Goal: Check status: Check status

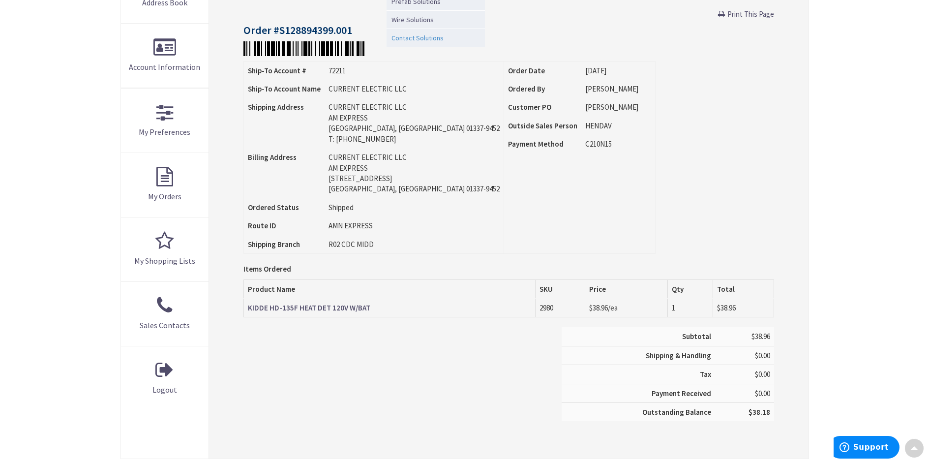
scroll to position [197, 0]
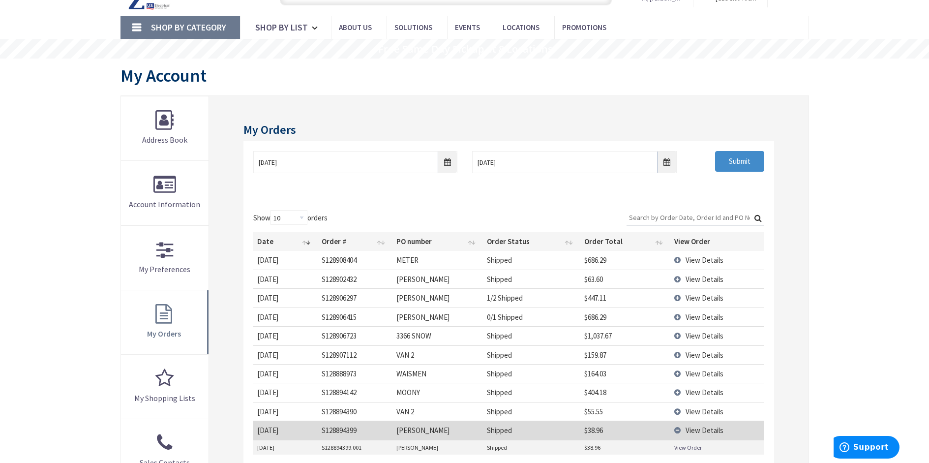
scroll to position [49, 0]
click at [698, 276] on span "View Details" at bounding box center [705, 279] width 38 height 9
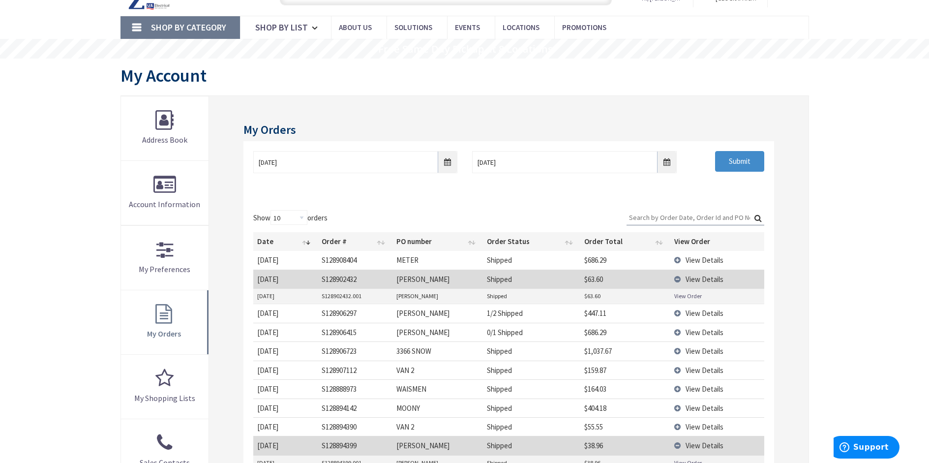
click at [690, 297] on link "View Order" at bounding box center [689, 296] width 28 height 8
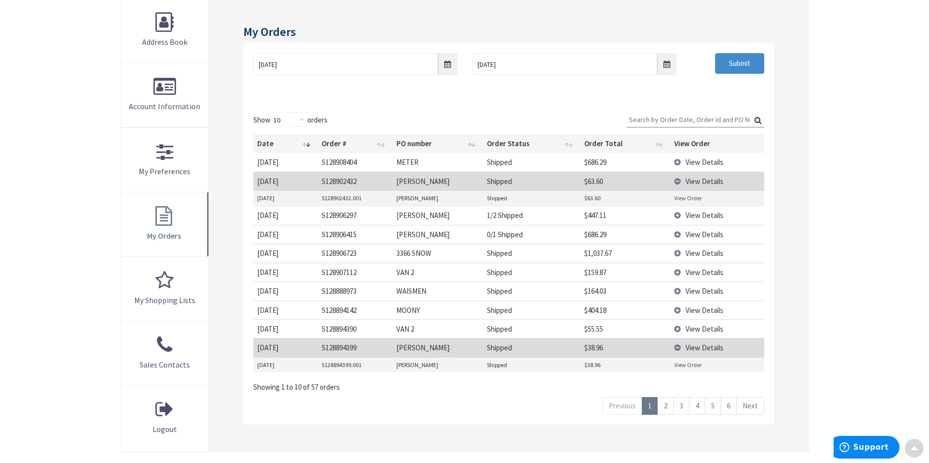
scroll to position [148, 0]
click at [665, 408] on link "2" at bounding box center [666, 405] width 16 height 17
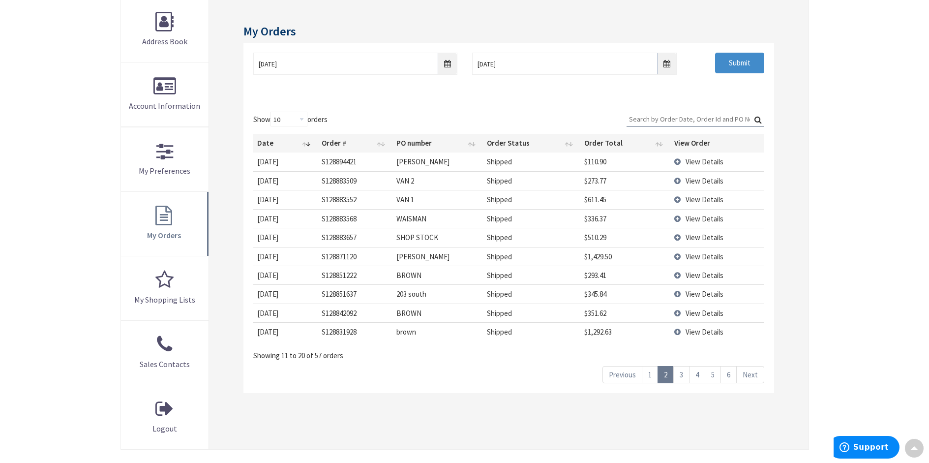
click at [692, 257] on span "View Details" at bounding box center [705, 256] width 38 height 9
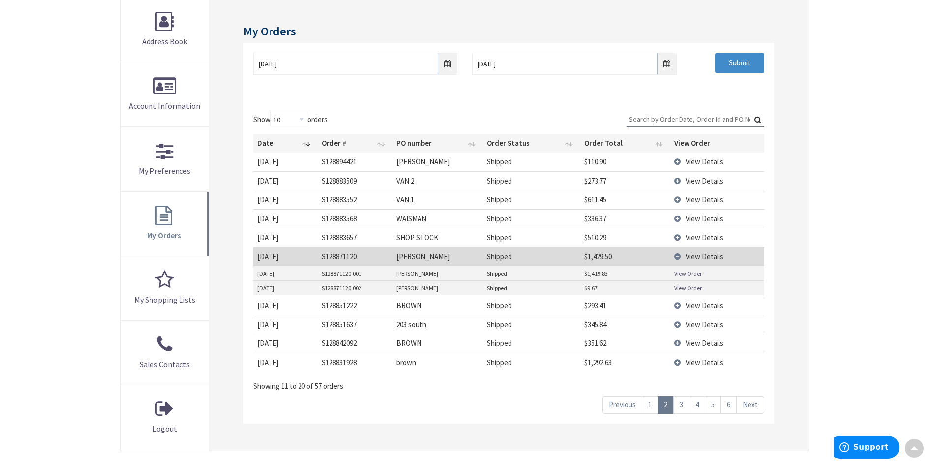
click at [682, 273] on link "View Order" at bounding box center [689, 273] width 28 height 8
click at [687, 286] on link "View Order" at bounding box center [689, 288] width 28 height 8
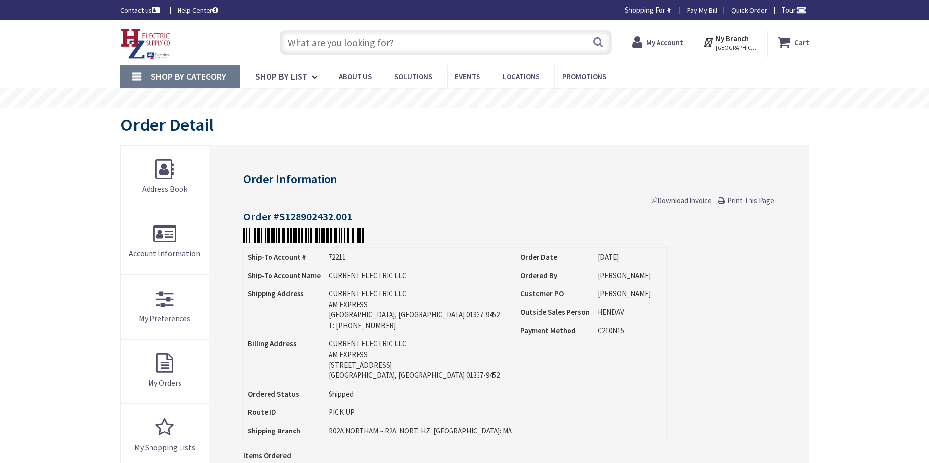
type input "[STREET_ADDRESS]"
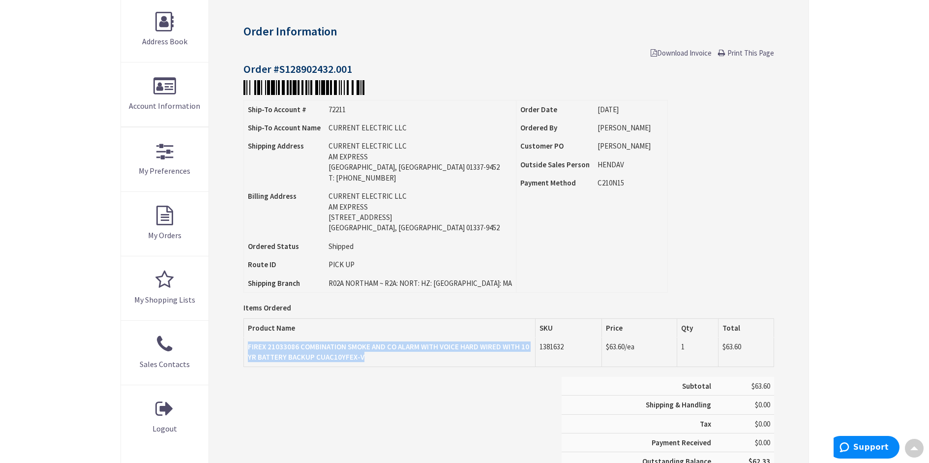
drag, startPoint x: 246, startPoint y: 346, endPoint x: 536, endPoint y: 349, distance: 289.3
click at [536, 349] on tr "FIREX 21033086 COMBINATION SMOKE AND CO ALARM WITH VOICE HARD WIRED WITH 10 YR …" at bounding box center [509, 352] width 530 height 29
copy tr "FIREX 21033086 COMBINATION SMOKE AND CO ALARM WITH VOICE HARD WIRED WITH 10 YR …"
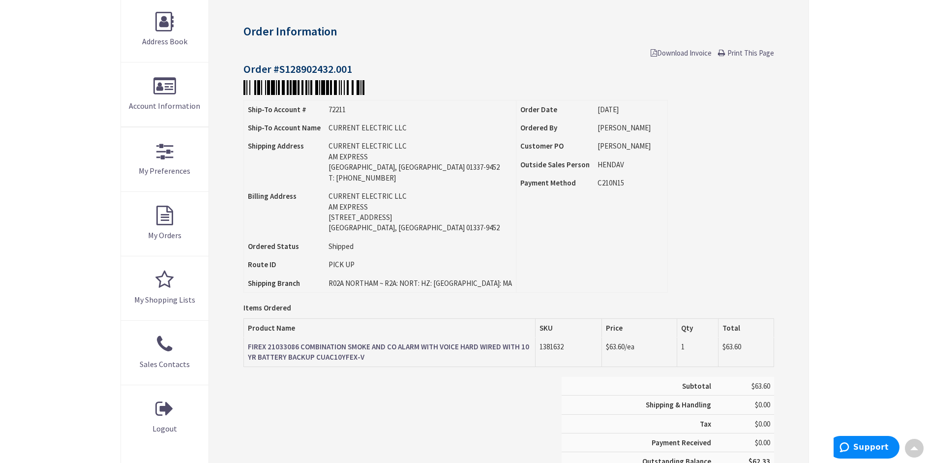
drag, startPoint x: 858, startPoint y: 97, endPoint x: 858, endPoint y: 92, distance: 5.4
click at [858, 97] on div "Skip to Content Toggle Nav Search Cart My Cart Close" at bounding box center [464, 295] width 929 height 845
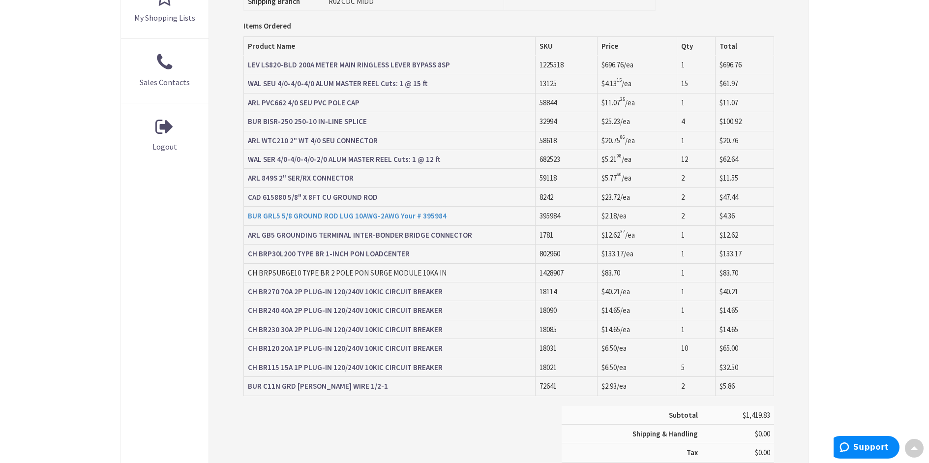
scroll to position [443, 0]
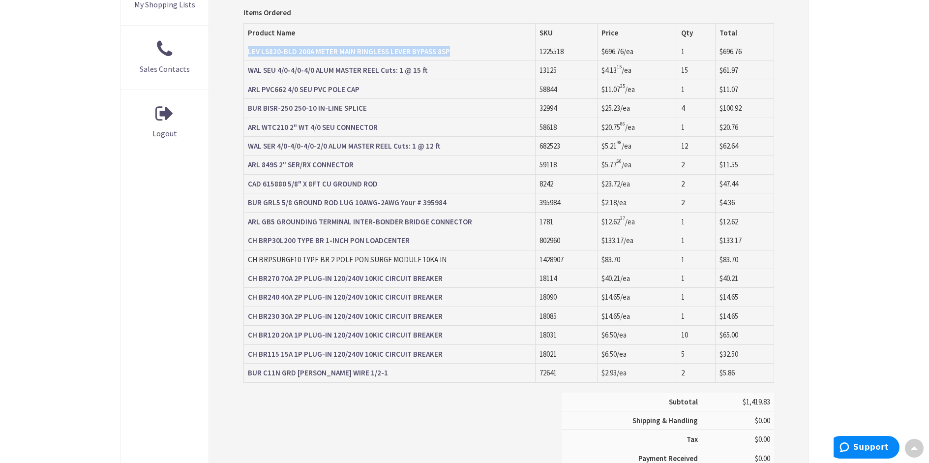
drag, startPoint x: 246, startPoint y: 55, endPoint x: 423, endPoint y: 60, distance: 176.7
click at [423, 60] on td "LEV LS820-BLD 200A METER MAIN RINGLESS LEVER BYPASS 8SP" at bounding box center [390, 51] width 292 height 19
copy strong "LEV LS820-BLD 200A METER MAIN RINGLESS LEVER BYPASS 8SP"
click at [87, 197] on div "Skip to Content Toggle Nav Search Cart My Cart Close" at bounding box center [464, 154] width 929 height 1155
drag, startPoint x: 250, startPoint y: 69, endPoint x: 426, endPoint y: 66, distance: 175.7
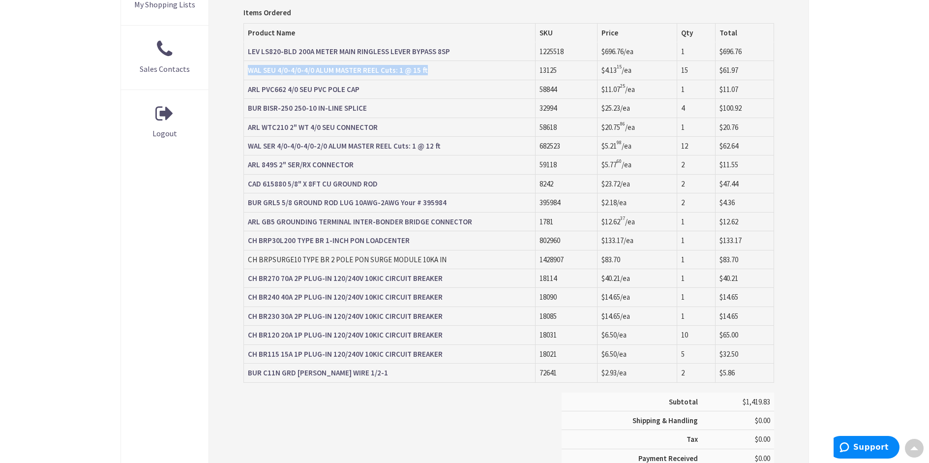
click at [426, 66] on td "WAL SEU 4/0-4/0-4/0 ALUM MASTER REEL Cuts: 1 @ 15 ft" at bounding box center [390, 70] width 292 height 19
copy strong "WAL SEU 4/0-4/0-4/0 ALUM MASTER REEL Cuts: 1 @ 15 ft"
click at [88, 231] on div "Skip to Content Toggle Nav Search Cart My Cart Close" at bounding box center [464, 154] width 929 height 1155
drag, startPoint x: 244, startPoint y: 91, endPoint x: 364, endPoint y: 88, distance: 120.6
click at [364, 88] on td "ARL PVC662 4/0 SEU PVC POLE CAP" at bounding box center [390, 89] width 292 height 19
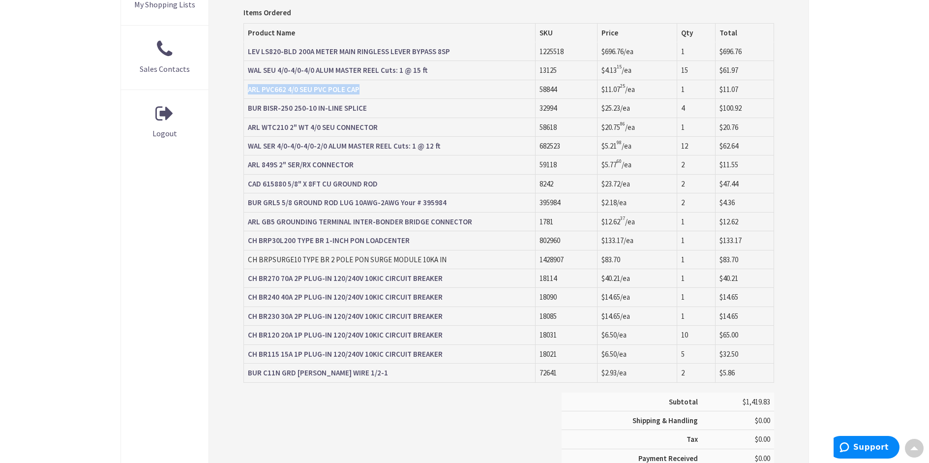
copy strong "ARL PVC662 4/0 SEU PVC POLE CAP"
click at [88, 191] on div "Skip to Content Toggle Nav Search Cart My Cart Close" at bounding box center [464, 154] width 929 height 1155
drag, startPoint x: 244, startPoint y: 109, endPoint x: 368, endPoint y: 110, distance: 124.0
click at [368, 110] on td "BUR BISR-250 250-10 IN-LINE SPLICE" at bounding box center [390, 108] width 292 height 19
copy strong "BUR BISR-250 250-10 IN-LINE SPLICE"
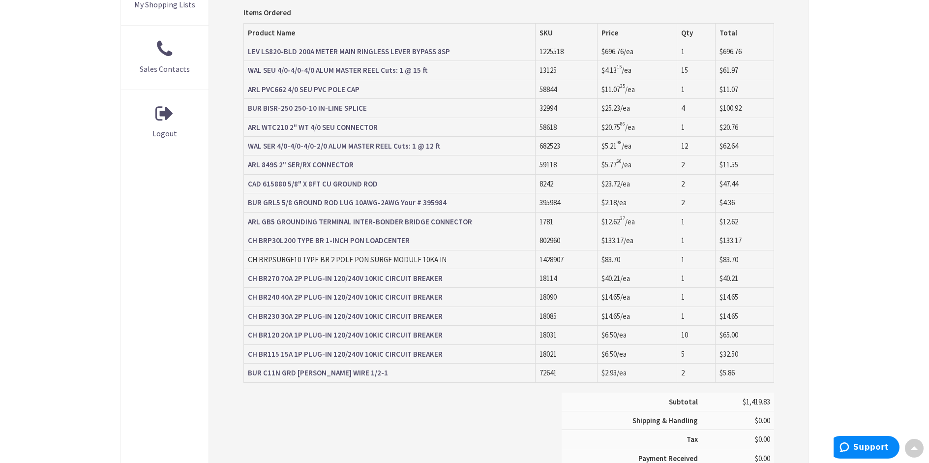
click at [39, 168] on div "Skip to Content Toggle Nav Search Cart My Cart Close" at bounding box center [464, 154] width 929 height 1155
drag, startPoint x: 247, startPoint y: 129, endPoint x: 375, endPoint y: 128, distance: 127.9
click at [375, 128] on td "ARL WTC210 2" WT 4/0 SEU CONNECTOR" at bounding box center [390, 127] width 292 height 19
copy strong "ARL WTC210 2" WT 4/0 SEU CONNECTOR"
click at [48, 188] on div "Skip to Content Toggle Nav Search Cart My Cart Close" at bounding box center [464, 154] width 929 height 1155
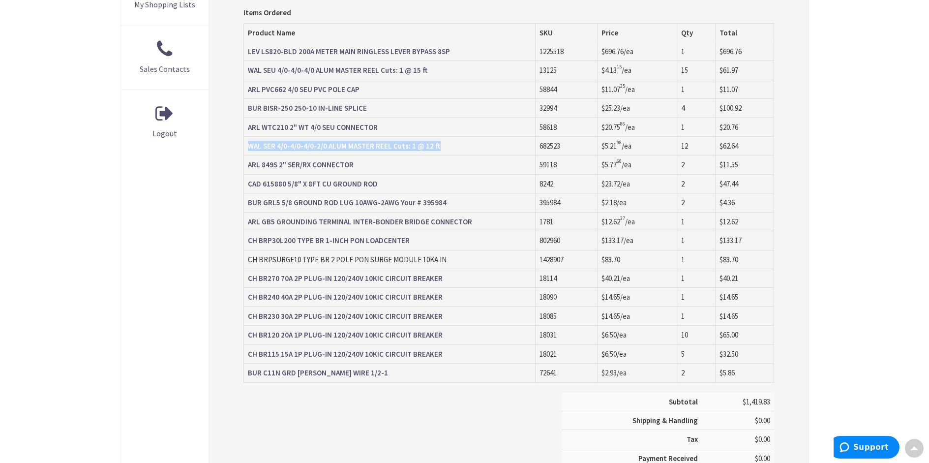
drag, startPoint x: 244, startPoint y: 148, endPoint x: 437, endPoint y: 146, distance: 193.9
click at [437, 146] on td "WAL SER 4/0-4/0-4/0-2/0 ALUM MASTER REEL Cuts: 1 @ 12 ft" at bounding box center [390, 146] width 292 height 19
copy strong "WAL SER 4/0-4/0-4/0-2/0 ALUM MASTER REEL Cuts: 1 @ 12 ft"
click at [159, 204] on div "Address Book Account Information My Preferences My Orders My Shopping Lists Sal…" at bounding box center [165, 113] width 89 height 822
drag, startPoint x: 245, startPoint y: 165, endPoint x: 364, endPoint y: 167, distance: 119.1
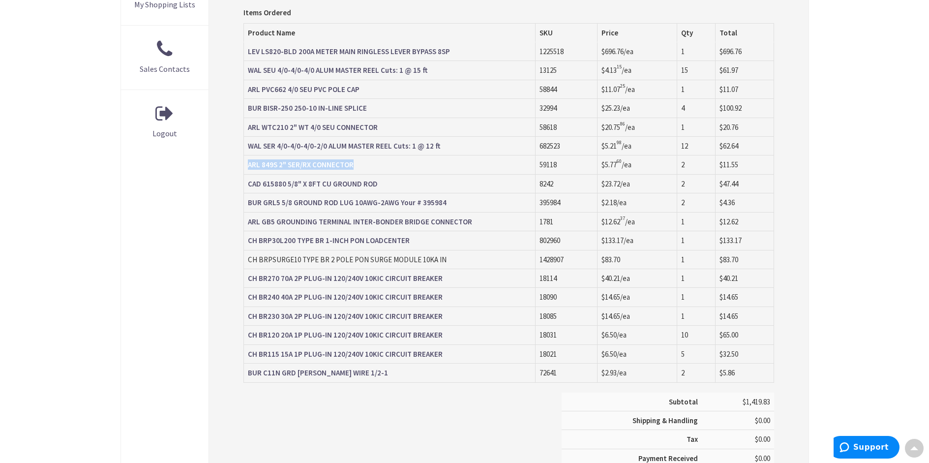
click at [364, 167] on td "ARL 849S 2" SER/RX CONNECTOR" at bounding box center [390, 164] width 292 height 19
copy strong "ARL 849S 2" SER/RX CONNECTOR"
click at [66, 214] on div "Skip to Content Toggle Nav Search Cart My Cart Close" at bounding box center [464, 154] width 929 height 1155
drag, startPoint x: 244, startPoint y: 185, endPoint x: 376, endPoint y: 185, distance: 132.4
click at [376, 185] on td "CAD 615880 5/8" X 8FT CU GROUND ROD" at bounding box center [390, 183] width 292 height 19
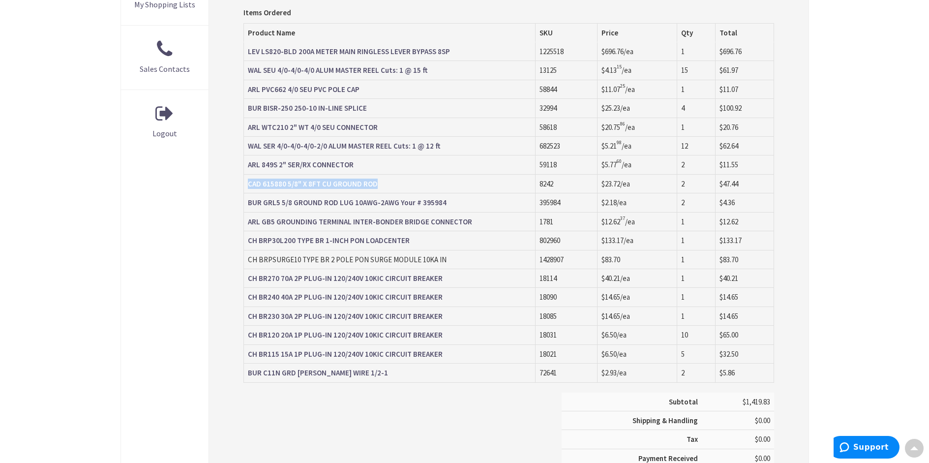
copy strong "CAD 615880 5/8" X 8FT CU GROUND ROD"
click at [52, 217] on div "Skip to Content Toggle Nav Search Cart My Cart Close" at bounding box center [464, 154] width 929 height 1155
drag, startPoint x: 245, startPoint y: 206, endPoint x: 395, endPoint y: 206, distance: 149.6
click at [395, 206] on td "BUR GRL5 5/8 GROUND ROD LUG 10AWG-2AWG Your # 395984" at bounding box center [390, 202] width 292 height 19
copy strong "BUR GRL5 5/8 GROUND ROD LUG 10AWG-2AWG"
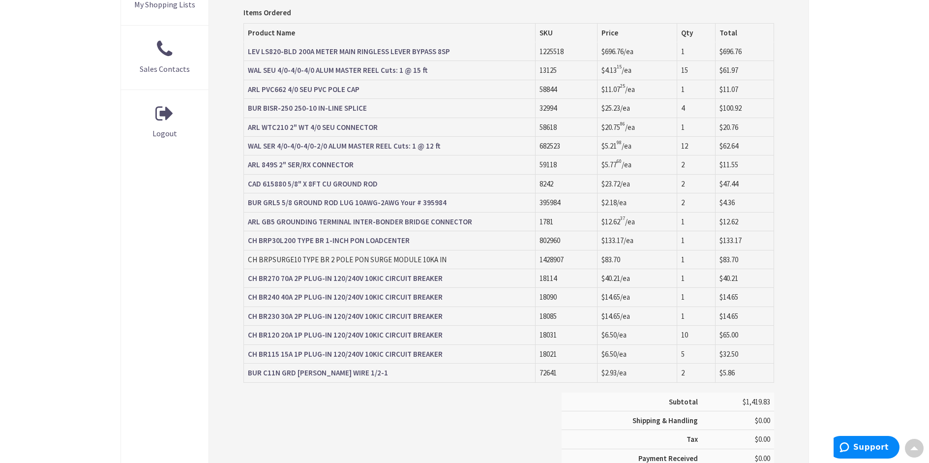
click at [118, 222] on main "My Account Order Detail Order Information Download Invoice Print This Page Orde…" at bounding box center [465, 104] width 738 height 879
drag, startPoint x: 245, startPoint y: 223, endPoint x: 471, endPoint y: 221, distance: 226.3
click at [471, 221] on td "ARL GB5 GROUNDING TERMINAL INTER-BONDER BRIDGE CONNECTOR" at bounding box center [390, 221] width 292 height 19
copy strong "ARL GB5 GROUNDING TERMINAL INTER-BONDER BRIDGE CONNECTOR"
click at [80, 251] on div "Skip to Content Toggle Nav Search Cart My Cart Close" at bounding box center [464, 154] width 929 height 1155
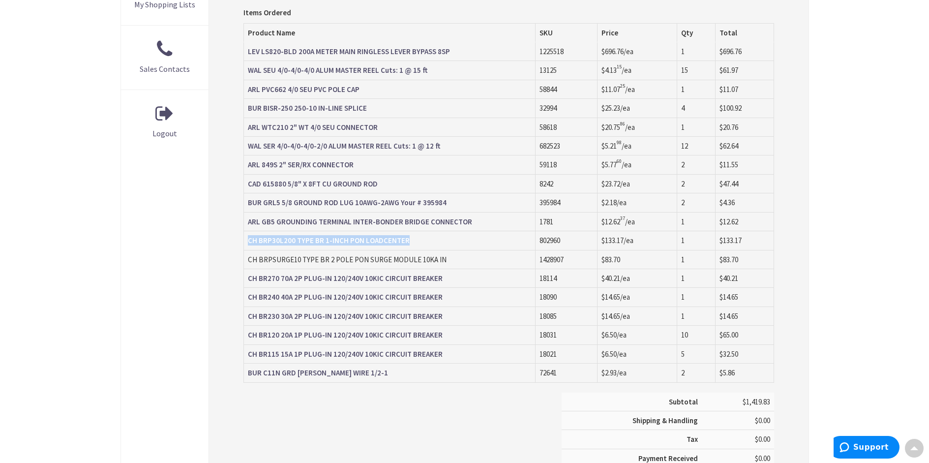
drag, startPoint x: 244, startPoint y: 241, endPoint x: 417, endPoint y: 245, distance: 173.7
click at [417, 245] on td "CH BRP30L200 TYPE BR 1-INCH PON LOADCENTER" at bounding box center [390, 240] width 292 height 19
click at [104, 297] on main "My Account Order Detail Order Information Download Invoice Print This Page Orde…" at bounding box center [465, 104] width 738 height 879
drag, startPoint x: 246, startPoint y: 264, endPoint x: 444, endPoint y: 263, distance: 198.8
click at [444, 263] on td "CH BRPSURGE10 TYPE BR 2 POLE PON SURGE MODULE 10KA IN" at bounding box center [390, 259] width 292 height 19
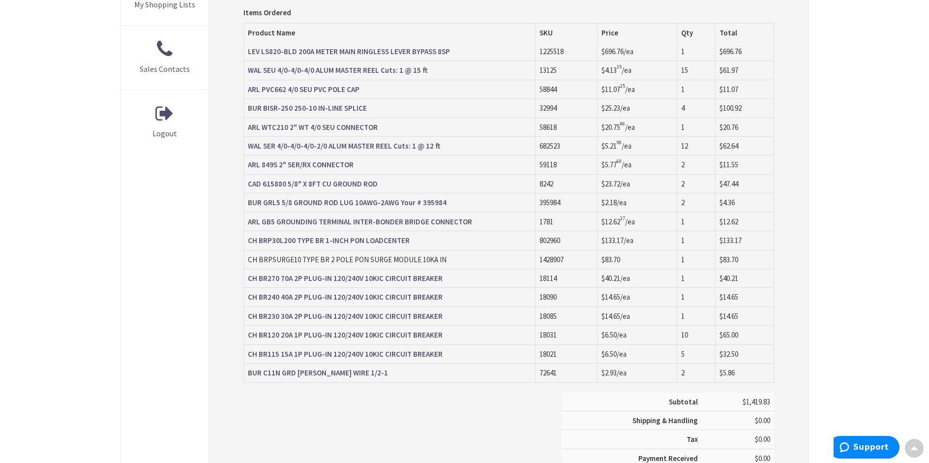
click at [193, 279] on div "Address Book Account Information My Preferences My Orders My Shopping Lists Sal…" at bounding box center [165, 113] width 89 height 822
drag, startPoint x: 246, startPoint y: 278, endPoint x: 438, endPoint y: 281, distance: 192.9
click at [438, 281] on td "CH BR270 70A 2P PLUG-IN 120/240V 10KIC CIRCUIT BREAKER" at bounding box center [390, 278] width 292 height 19
click at [298, 399] on div "Subtotal $1,419.83 Shipping & Handling $0.00 Tax $0.00" at bounding box center [508, 445] width 545 height 104
drag, startPoint x: 446, startPoint y: 298, endPoint x: 248, endPoint y: 298, distance: 197.8
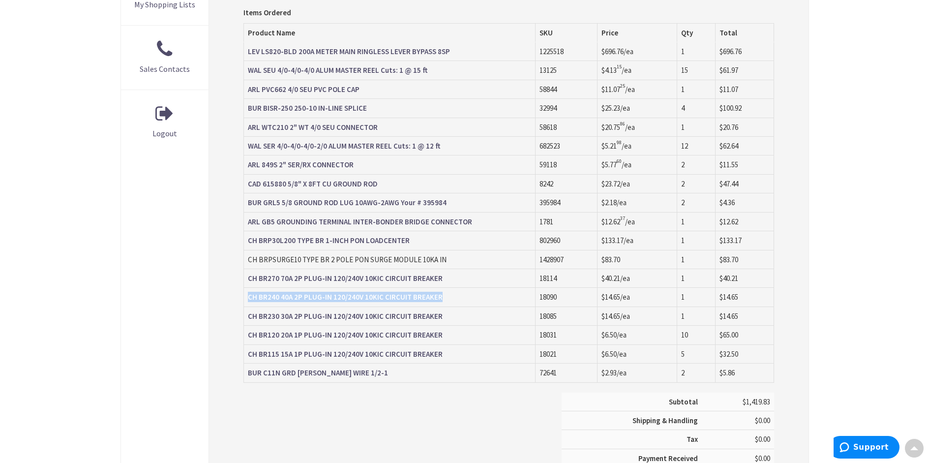
click at [248, 298] on td "CH BR240 40A 2P PLUG-IN 120/240V 10KIC CIRCUIT BREAKER" at bounding box center [390, 297] width 292 height 19
drag, startPoint x: 276, startPoint y: 421, endPoint x: 298, endPoint y: 413, distance: 23.5
click at [276, 421] on div "Subtotal $1,419.83 Shipping & Handling $0.00 Tax $0.00" at bounding box center [508, 445] width 545 height 104
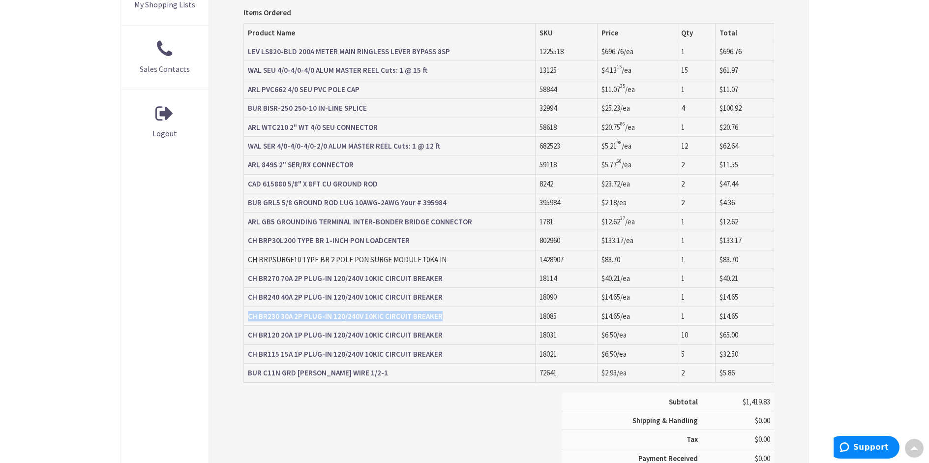
drag, startPoint x: 446, startPoint y: 315, endPoint x: 250, endPoint y: 320, distance: 196.4
click at [250, 320] on td "CH BR230 30A 2P PLUG-IN 120/240V 10KIC CIRCUIT BREAKER" at bounding box center [390, 316] width 292 height 19
drag, startPoint x: 294, startPoint y: 398, endPoint x: 314, endPoint y: 397, distance: 20.7
click at [294, 398] on div "Subtotal $1,419.83 Shipping & Handling $0.00 Tax $0.00" at bounding box center [508, 445] width 545 height 104
drag, startPoint x: 443, startPoint y: 336, endPoint x: 249, endPoint y: 339, distance: 193.9
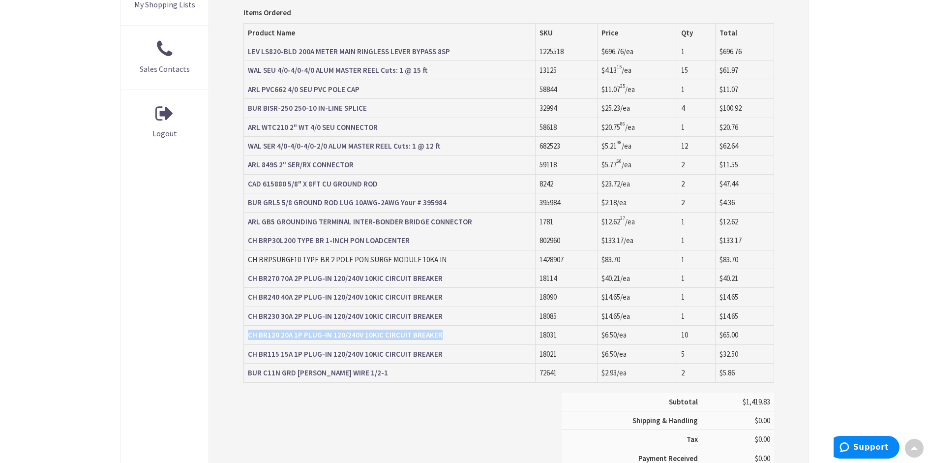
click at [249, 339] on td "CH BR120 20A 1P PLUG-IN 120/240V 10KIC CIRCUIT BREAKER" at bounding box center [390, 335] width 292 height 19
click at [345, 428] on div "Subtotal $1,419.83 Shipping & Handling $0.00 Tax $0.00" at bounding box center [508, 445] width 545 height 104
drag, startPoint x: 410, startPoint y: 356, endPoint x: 250, endPoint y: 359, distance: 159.9
click at [250, 359] on td "CH BR115 15A 1P PLUG-IN 120/240V 10KIC CIRCUIT BREAKER" at bounding box center [390, 353] width 292 height 19
click at [258, 413] on div "Subtotal $1,419.83 Shipping & Handling $0.00 Tax $0.00" at bounding box center [508, 445] width 545 height 104
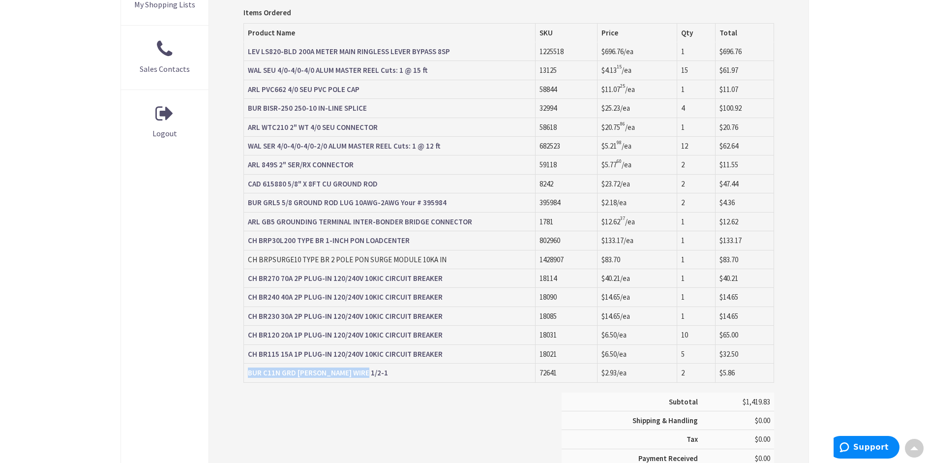
drag, startPoint x: 365, startPoint y: 376, endPoint x: 247, endPoint y: 375, distance: 117.6
click at [247, 375] on td "BUR C11N GRD CL BARE WIRE 1/2-1" at bounding box center [390, 373] width 292 height 19
click at [362, 421] on div "Subtotal $1,419.83 Shipping & Handling $0.00 Tax $0.00" at bounding box center [508, 445] width 545 height 104
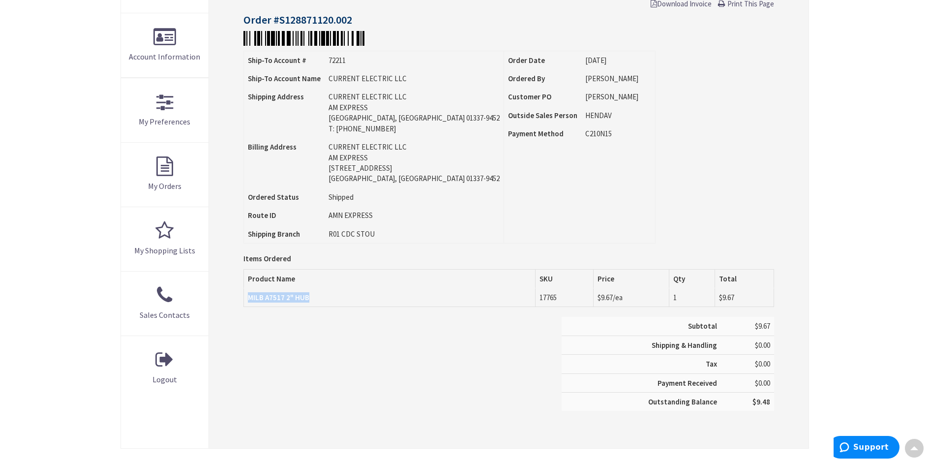
drag, startPoint x: 311, startPoint y: 300, endPoint x: 248, endPoint y: 301, distance: 63.0
click at [248, 301] on td "MILB A7517 2" HUB" at bounding box center [390, 297] width 292 height 19
copy strong "MILB A7517 2" HUB"
click at [738, 136] on div "Ship-To Account # 72211 Ship-To Account Name CURRENT ELECTRIC LLC Shipping Addr…" at bounding box center [509, 147] width 530 height 193
